Goal: Communication & Community: Answer question/provide support

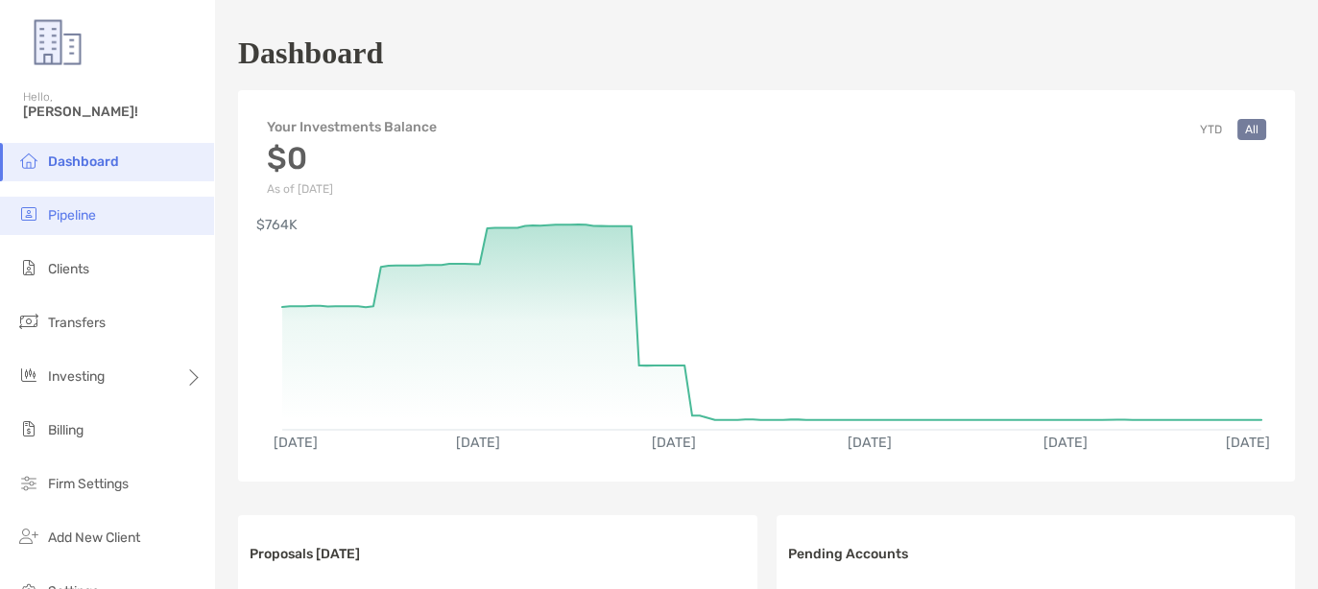
click at [91, 201] on li "Pipeline" at bounding box center [107, 216] width 214 height 38
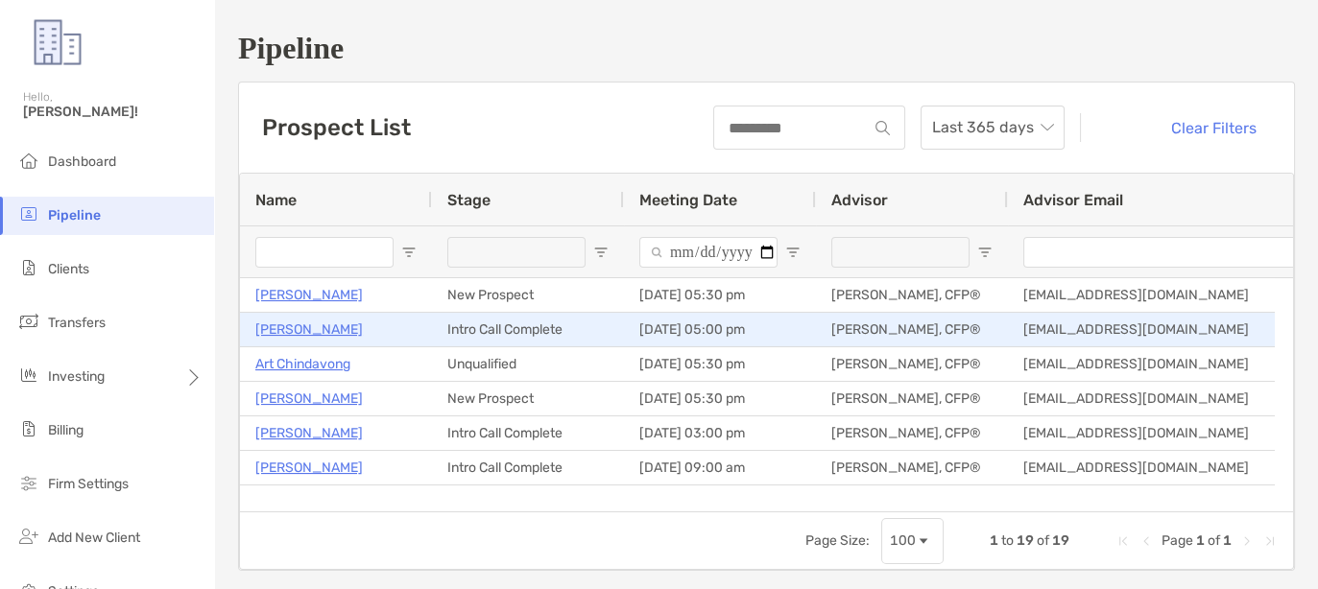
scroll to position [120, 0]
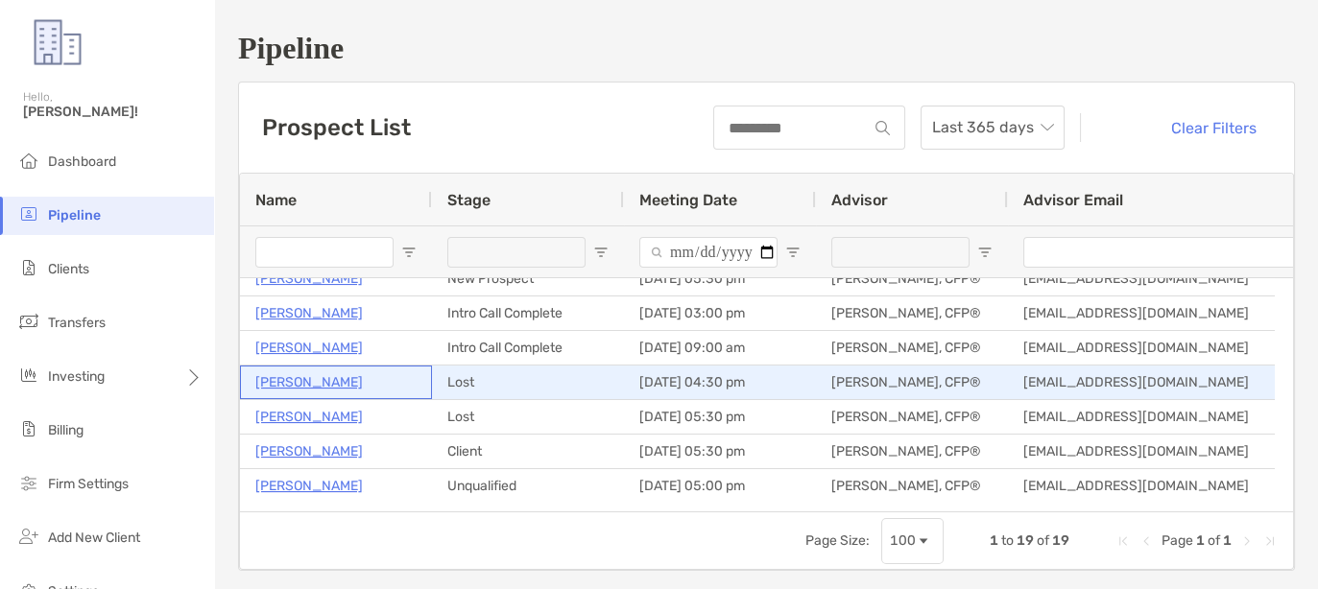
click at [331, 379] on p "[PERSON_NAME]" at bounding box center [309, 383] width 108 height 24
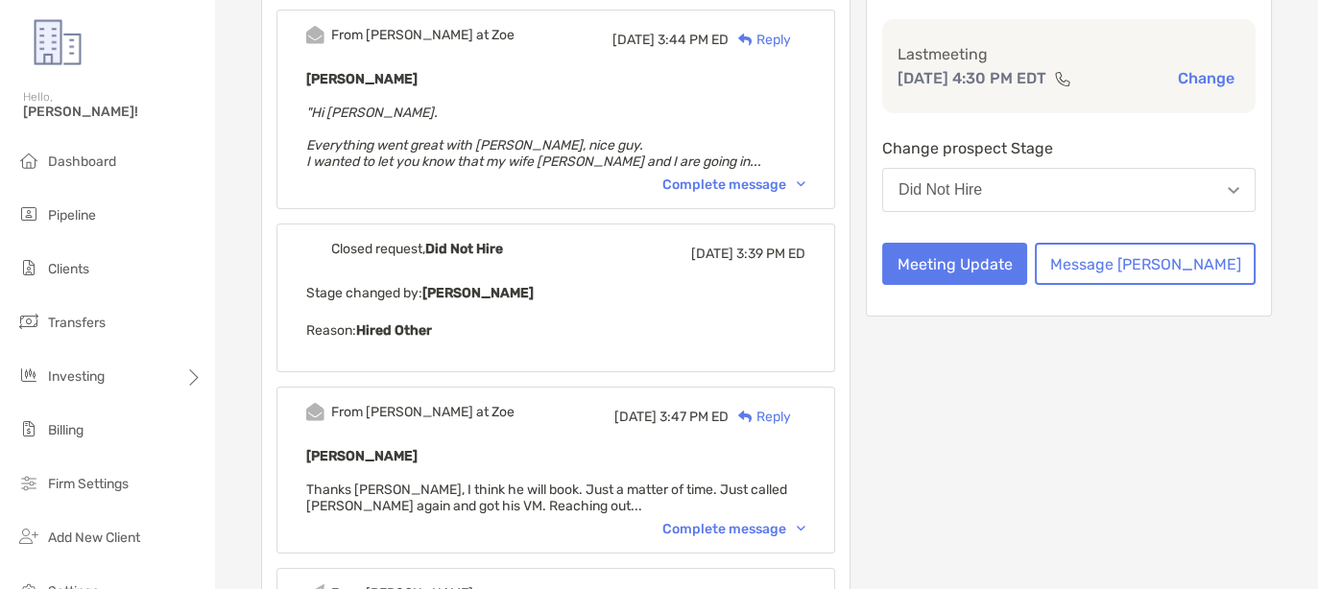
scroll to position [240, 0]
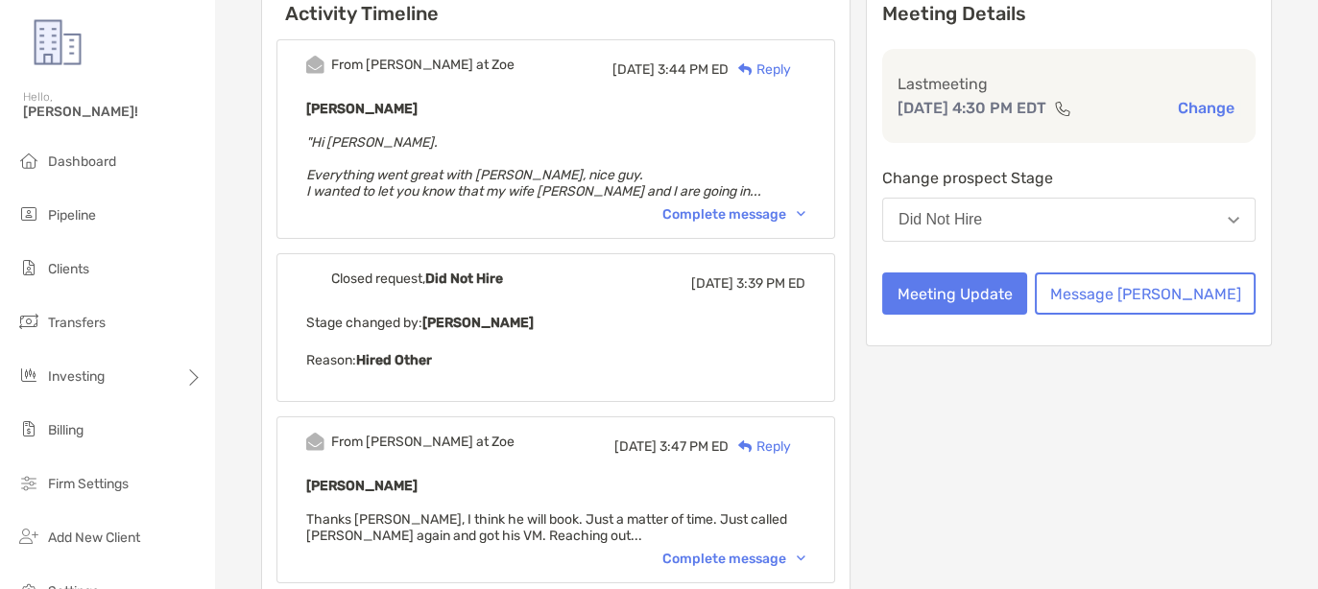
click at [762, 212] on div "Complete message" at bounding box center [733, 214] width 143 height 16
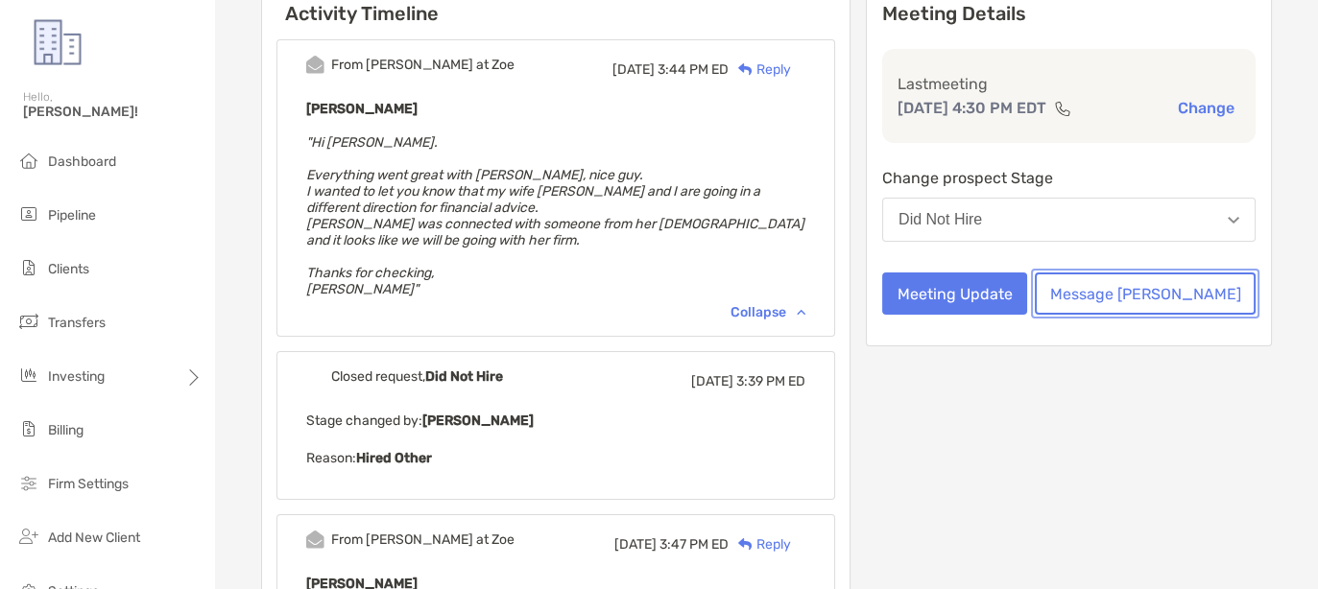
click at [1192, 287] on button "Message [PERSON_NAME]" at bounding box center [1145, 294] width 221 height 42
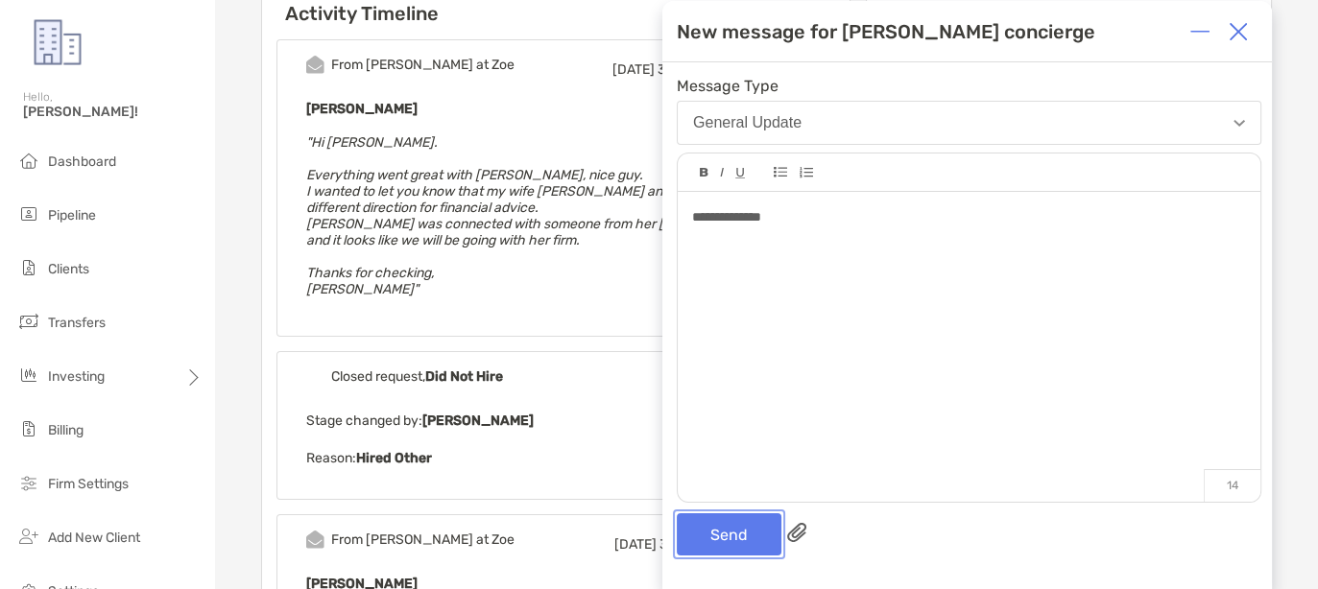
click at [727, 540] on button "Send" at bounding box center [729, 535] width 105 height 42
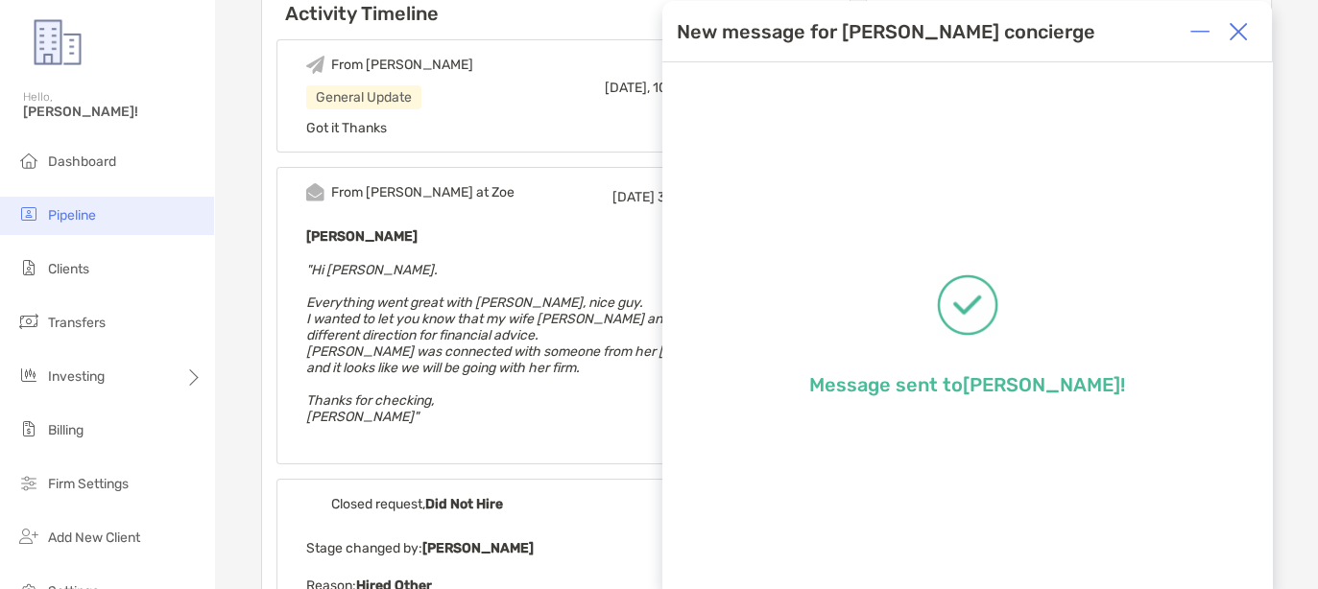
click at [80, 210] on span "Pipeline" at bounding box center [72, 215] width 48 height 16
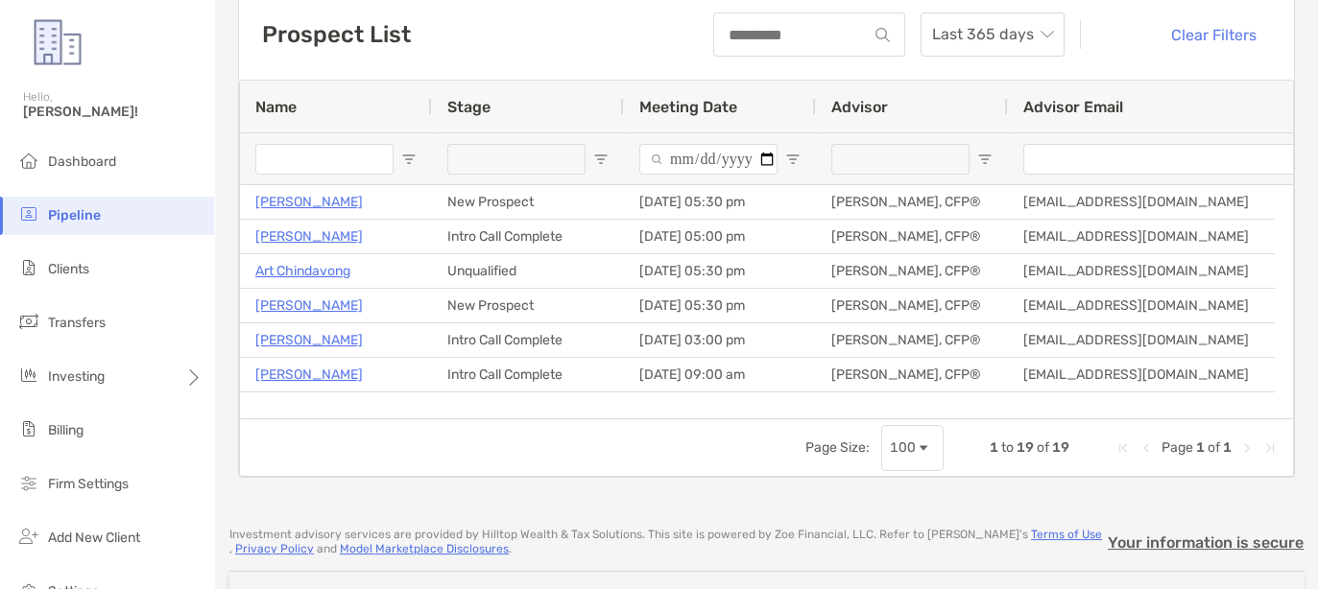
scroll to position [120, 0]
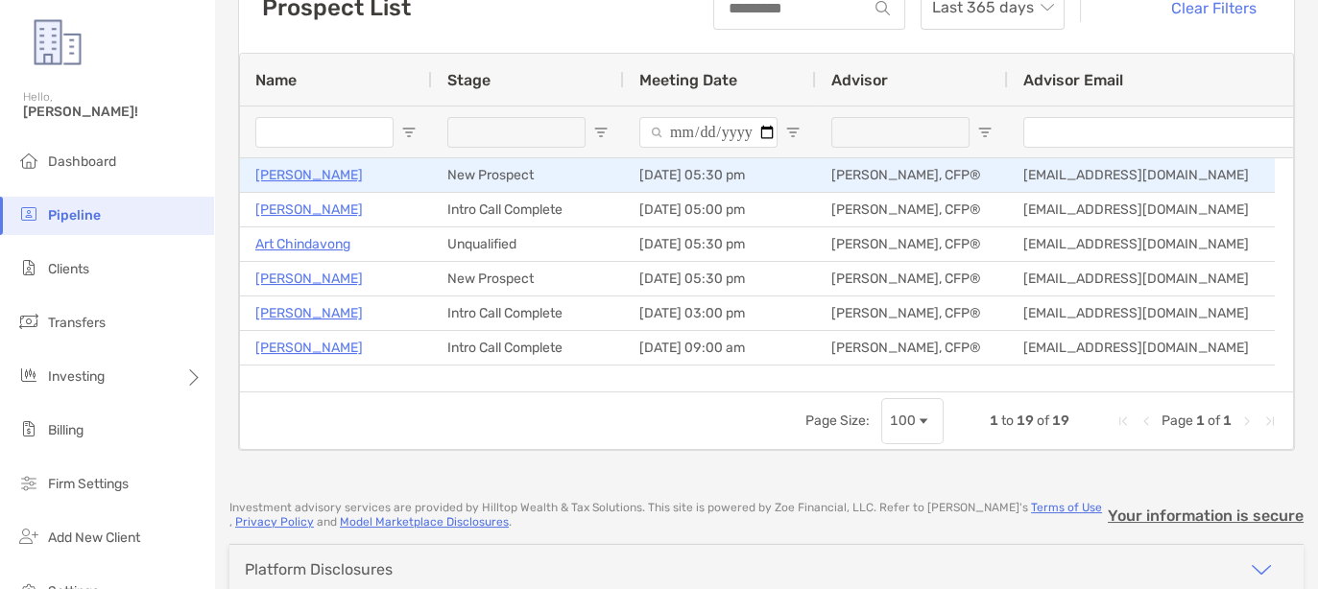
click at [307, 167] on p "[PERSON_NAME]" at bounding box center [309, 175] width 108 height 24
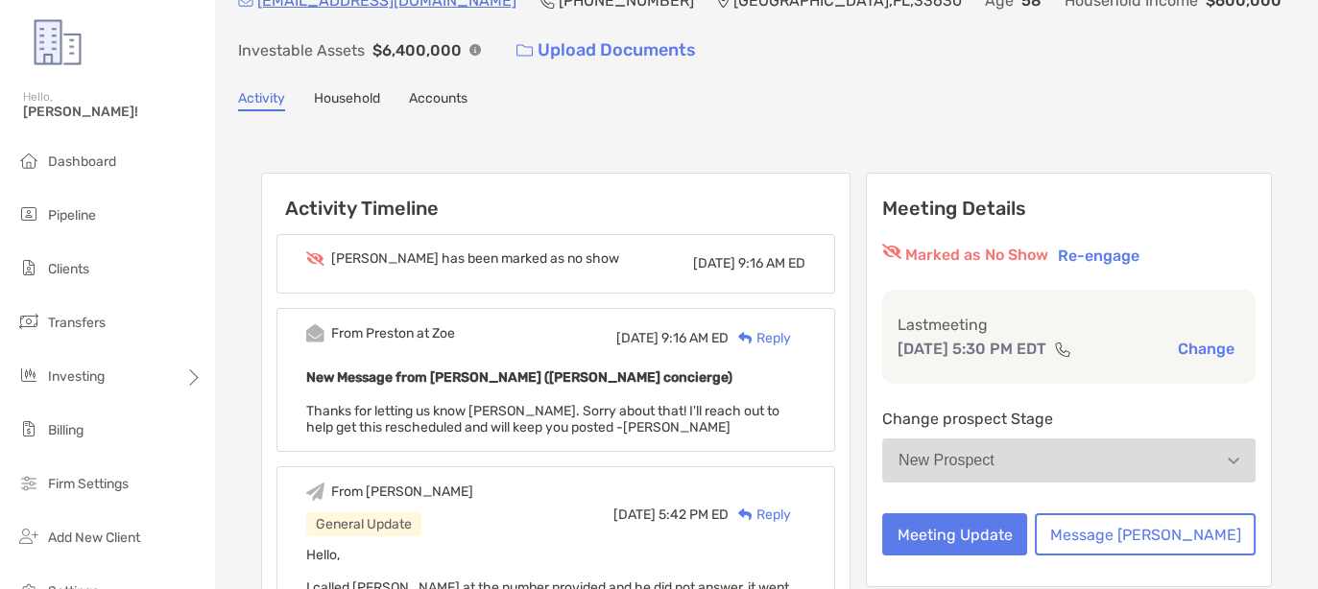
scroll to position [120, 0]
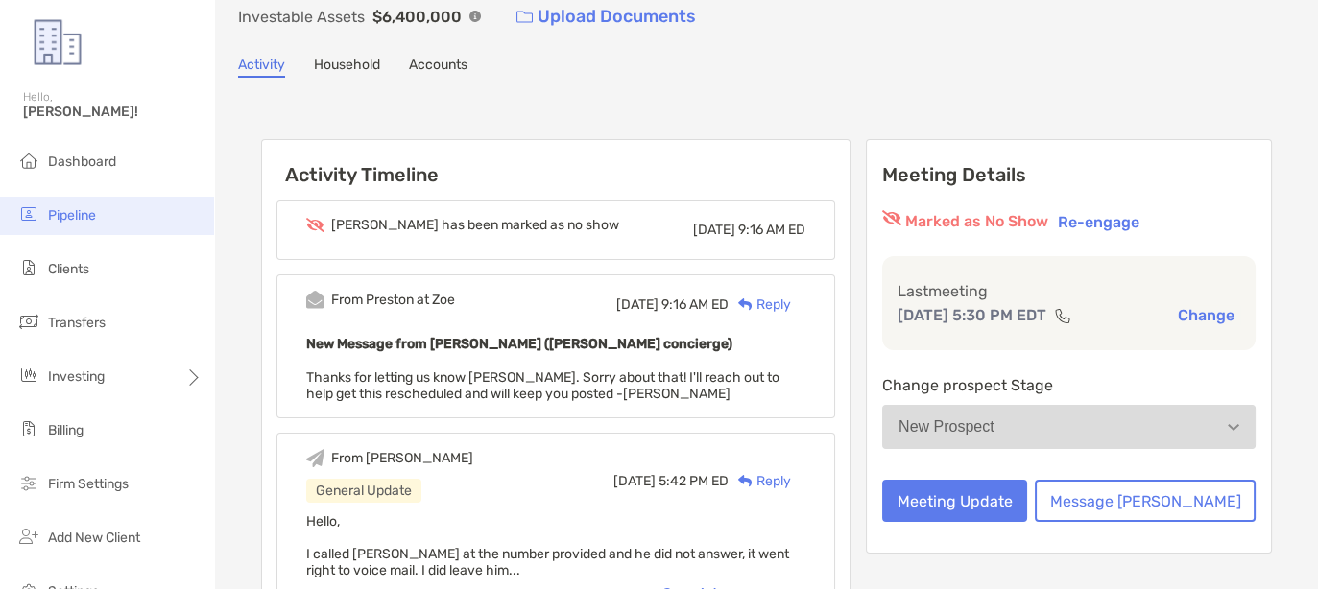
click at [92, 211] on span "Pipeline" at bounding box center [72, 215] width 48 height 16
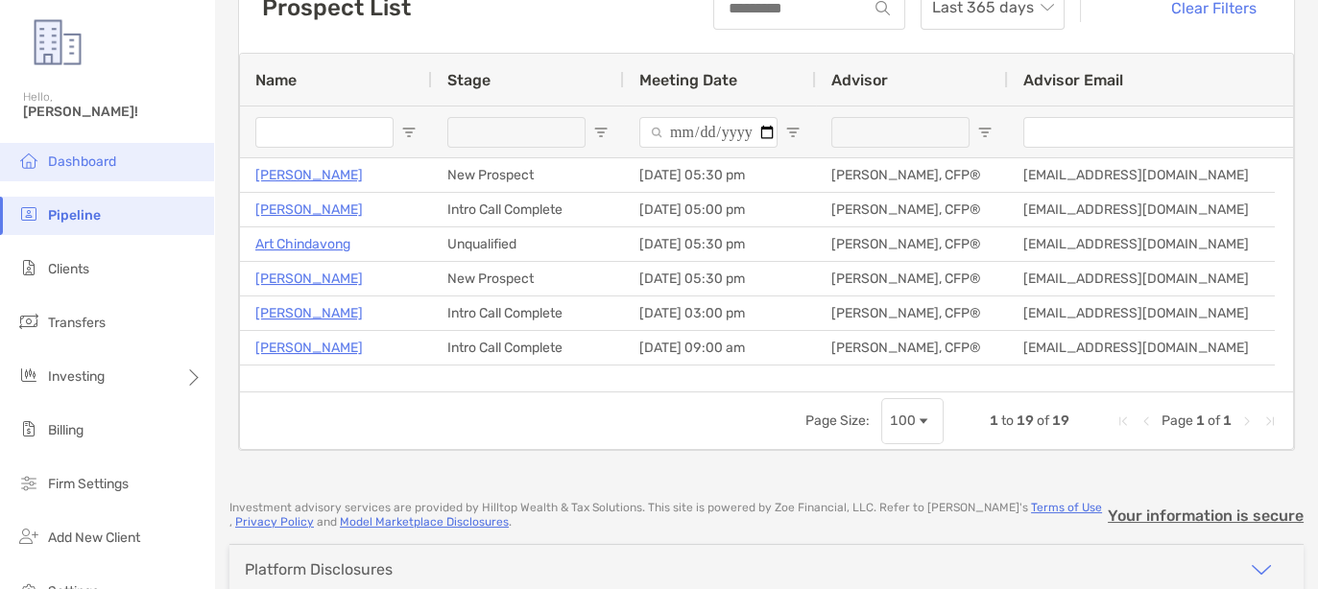
click at [86, 160] on span "Dashboard" at bounding box center [82, 162] width 68 height 16
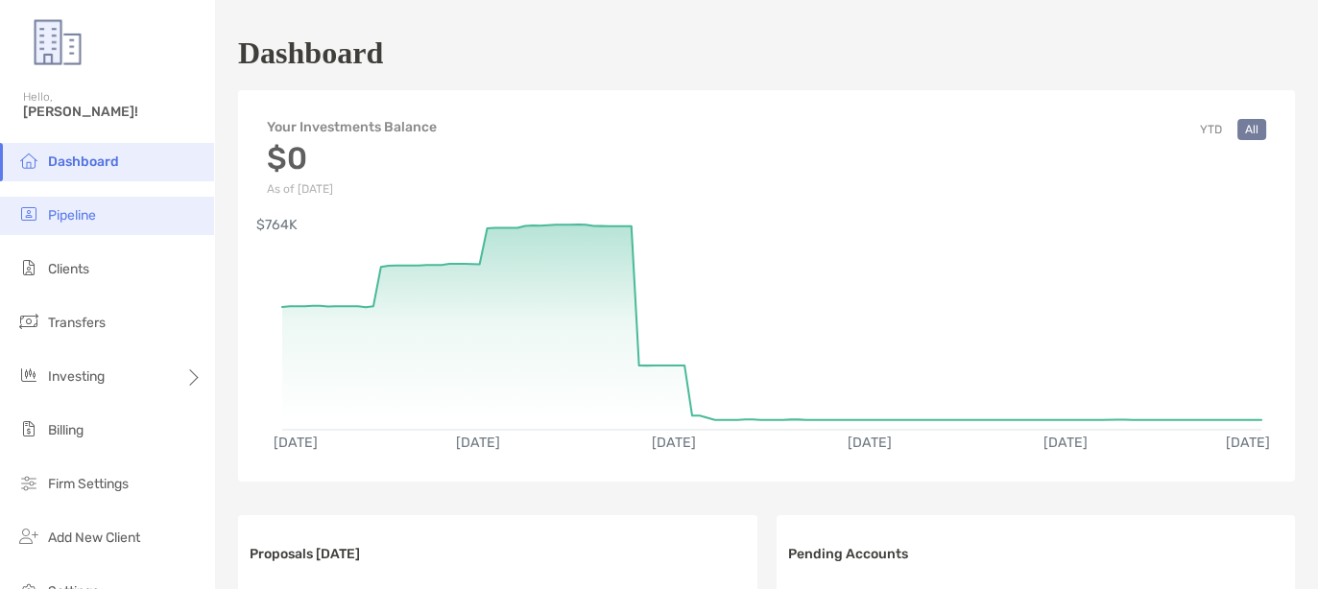
click at [82, 220] on span "Pipeline" at bounding box center [72, 215] width 48 height 16
